Goal: Task Accomplishment & Management: Use online tool/utility

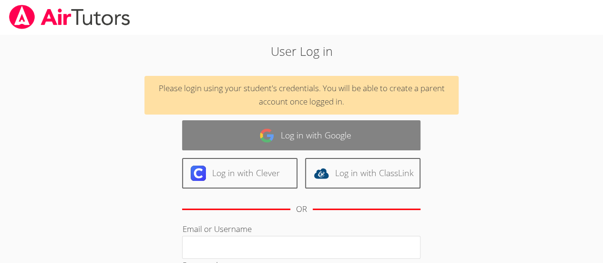
click at [283, 131] on link "Log in with Google" at bounding box center [301, 135] width 238 height 30
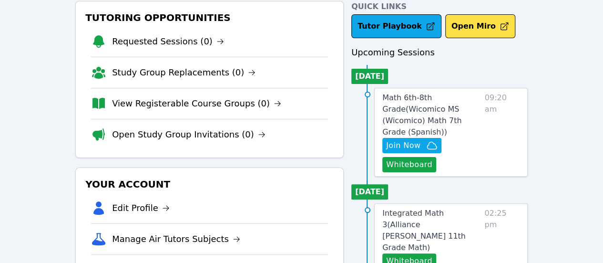
scroll to position [50, 0]
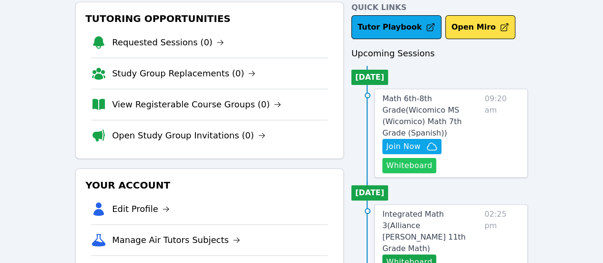
click at [419, 158] on button "Whiteboard" at bounding box center [409, 165] width 54 height 15
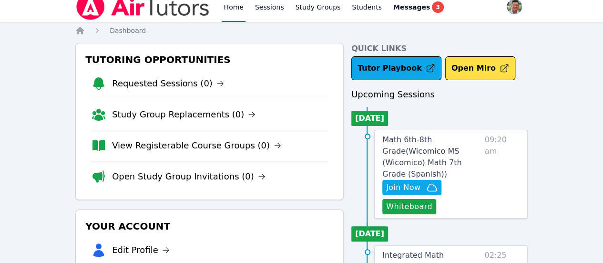
scroll to position [8, 0]
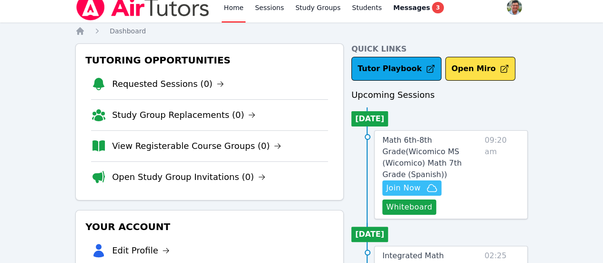
click at [411, 182] on span "Join Now" at bounding box center [403, 187] width 34 height 11
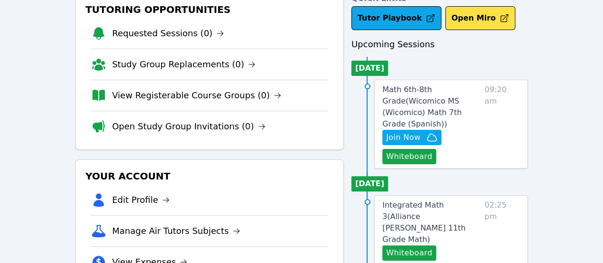
scroll to position [58, 0]
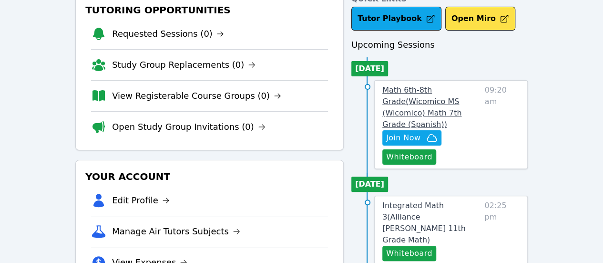
click at [435, 92] on span "Math 6th-8th Grade ( Wicomico MS (Wicomico) Math 7th Grade (Spanish) )" at bounding box center [421, 106] width 79 height 43
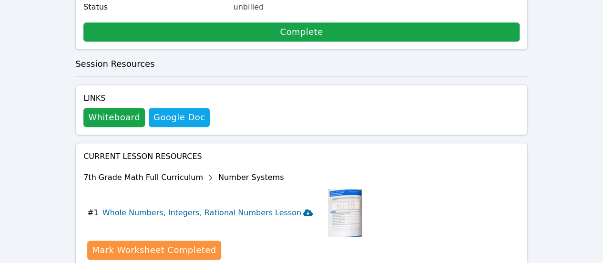
scroll to position [490, 0]
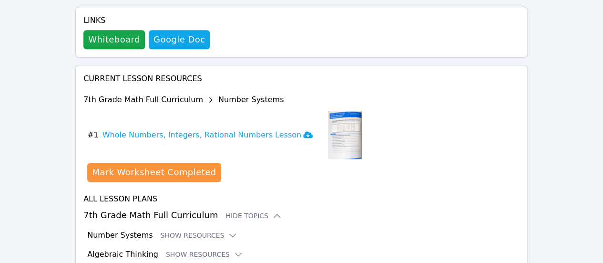
scroll to position [568, 0]
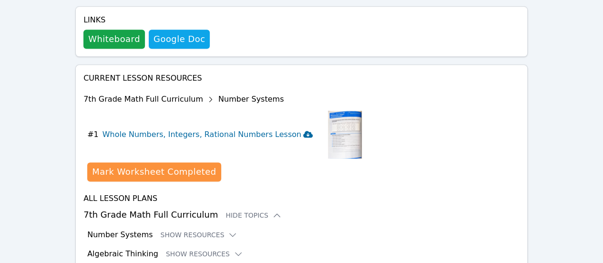
click at [303, 131] on icon at bounding box center [308, 134] width 10 height 7
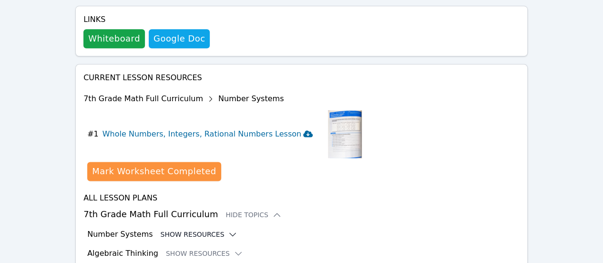
click at [230, 233] on icon at bounding box center [233, 234] width 6 height 3
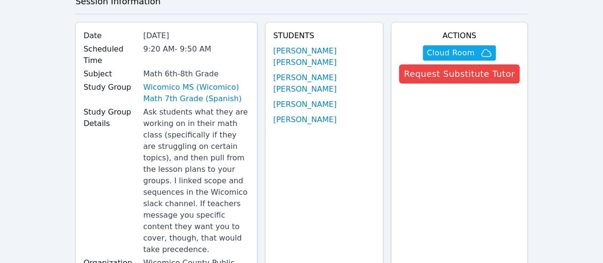
scroll to position [56, 0]
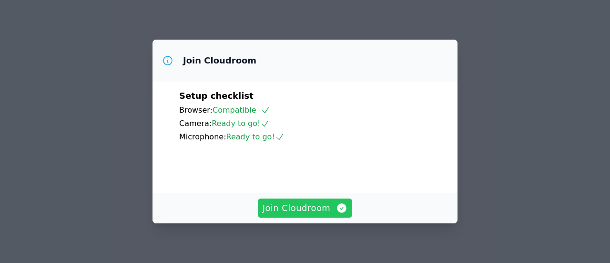
click at [305, 205] on span "Join Cloudroom" at bounding box center [305, 207] width 85 height 13
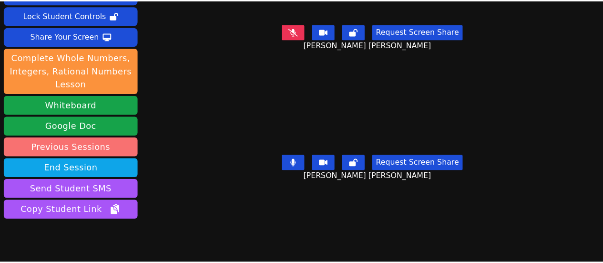
scroll to position [70, 0]
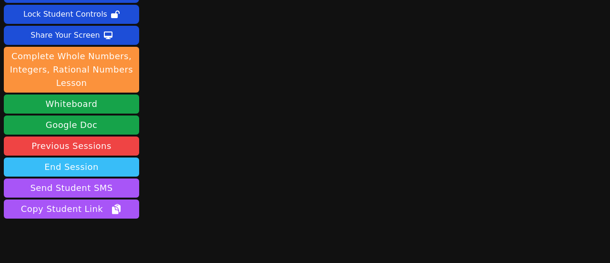
click at [86, 157] on button "End Session" at bounding box center [71, 166] width 135 height 19
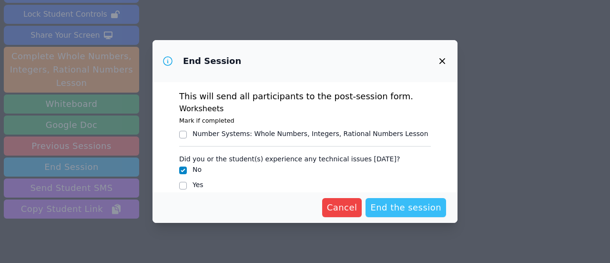
click at [406, 211] on span "End the session" at bounding box center [405, 207] width 71 height 13
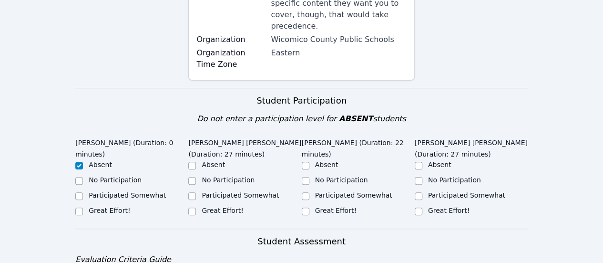
scroll to position [280, 0]
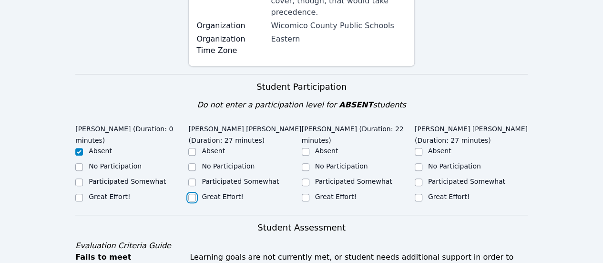
click at [193, 193] on input "Great Effort!" at bounding box center [192, 197] width 8 height 8
checkbox input "true"
click at [306, 193] on input "Great Effort!" at bounding box center [306, 197] width 8 height 8
checkbox input "true"
click at [419, 193] on input "Great Effort!" at bounding box center [419, 197] width 8 height 8
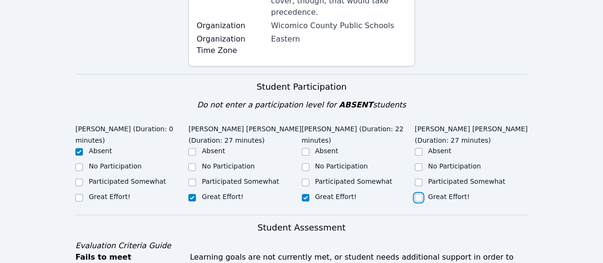
checkbox input "true"
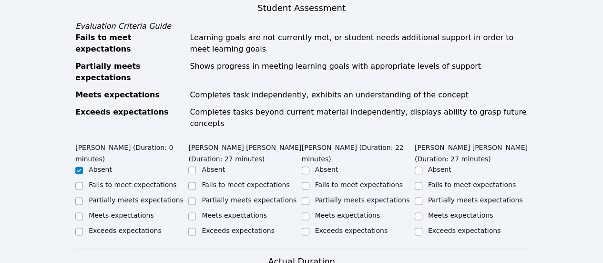
scroll to position [522, 0]
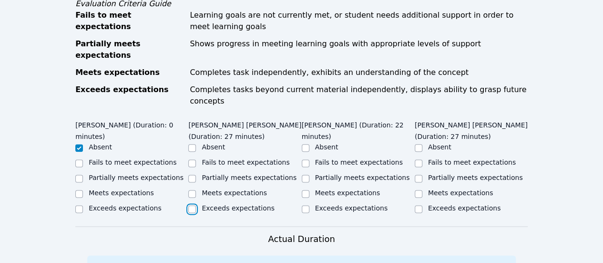
click at [190, 205] on input "Exceeds expectations" at bounding box center [192, 209] width 8 height 8
checkbox input "true"
click at [306, 205] on input "Exceeds expectations" at bounding box center [306, 209] width 8 height 8
checkbox input "true"
click at [417, 205] on input "Exceeds expectations" at bounding box center [419, 209] width 8 height 8
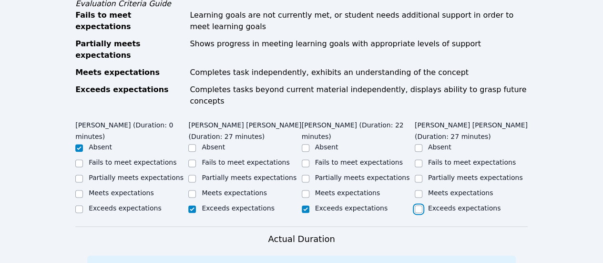
checkbox input "true"
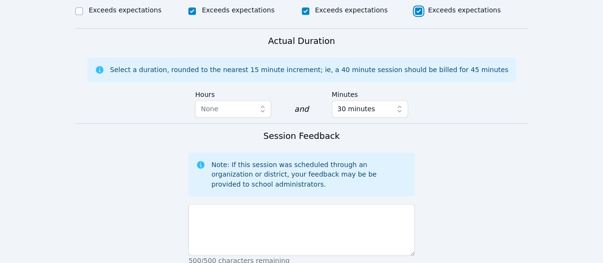
scroll to position [722, 0]
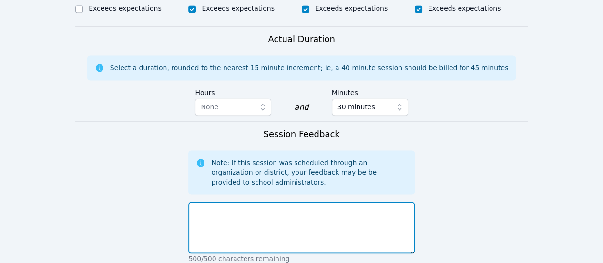
click at [261, 202] on textarea at bounding box center [301, 227] width 226 height 51
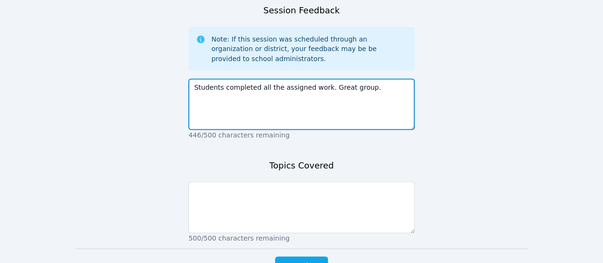
scroll to position [845, 0]
type textarea "Students completed all the assigned work. Great group."
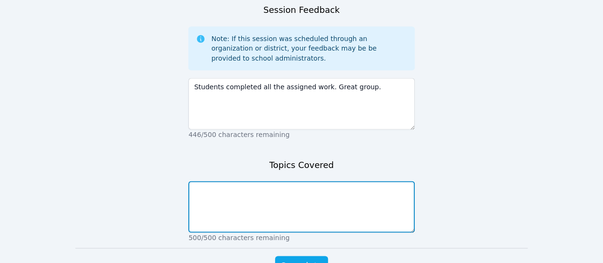
click at [268, 181] on textarea at bounding box center [301, 206] width 226 height 51
type textarea "Addition of fractions (same and different denominator)"
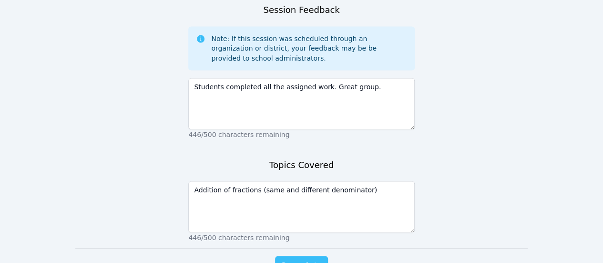
click at [301, 258] on span "Complete" at bounding box center [301, 264] width 43 height 13
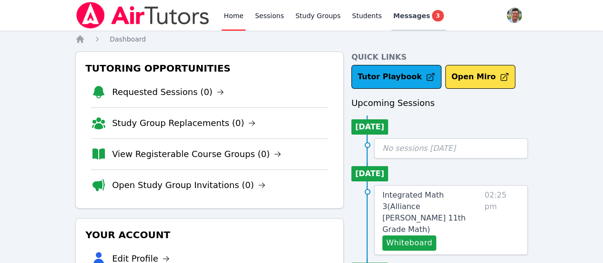
click at [408, 19] on div "Messages 3" at bounding box center [418, 15] width 51 height 11
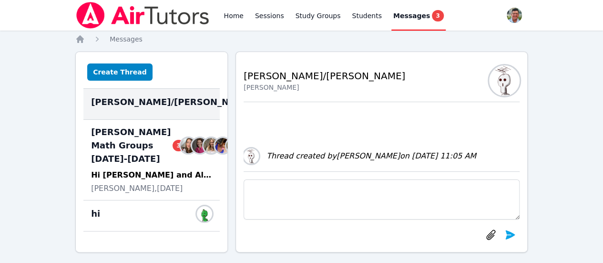
click at [432, 12] on span "3" at bounding box center [437, 15] width 11 height 11
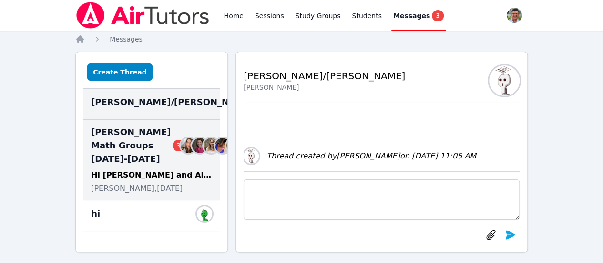
click at [124, 165] on span "McKinzie HS Math Groups 2025-2026 3" at bounding box center [137, 145] width 93 height 40
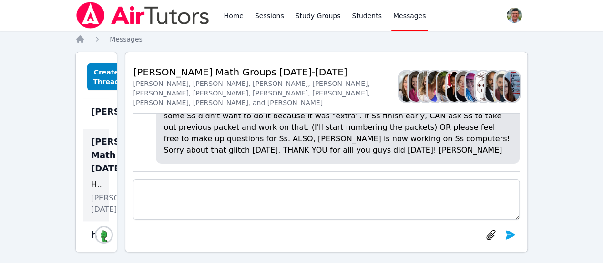
scroll to position [0, 2]
